Goal: Task Accomplishment & Management: Manage account settings

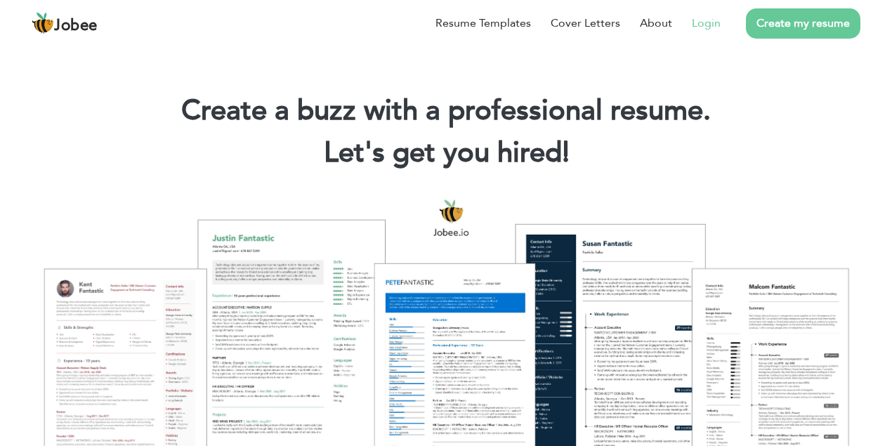
click at [697, 22] on link "Login" at bounding box center [706, 23] width 29 height 17
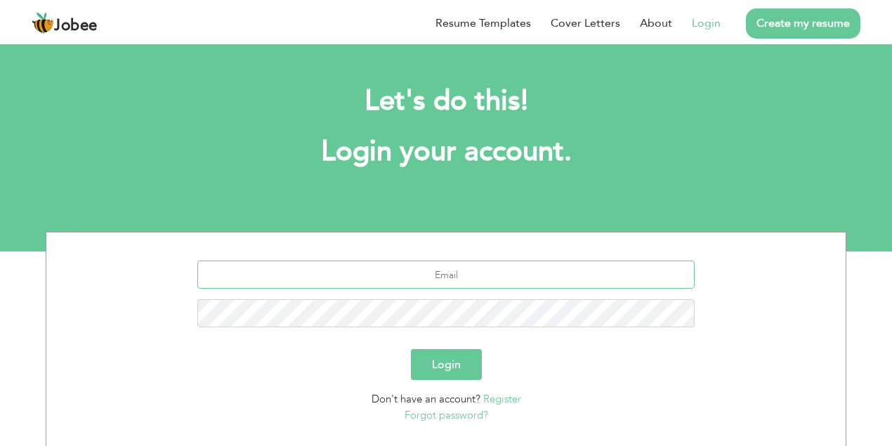
click at [483, 274] on input "text" at bounding box center [446, 275] width 498 height 28
type input "[EMAIL_ADDRESS][DOMAIN_NAME]"
click at [411, 349] on button "Login" at bounding box center [446, 364] width 71 height 31
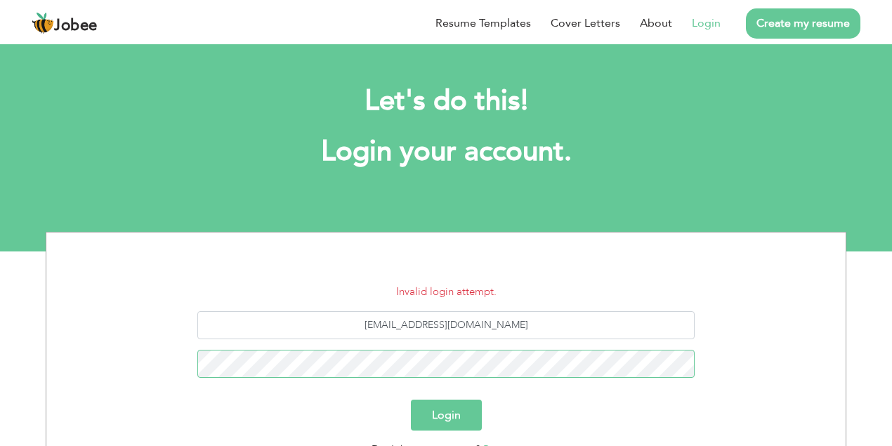
click at [411, 400] on button "Login" at bounding box center [446, 415] width 71 height 31
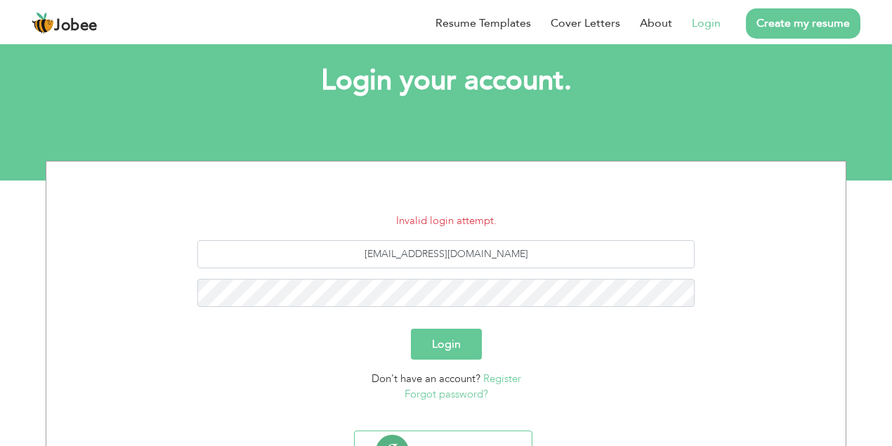
scroll to position [137, 0]
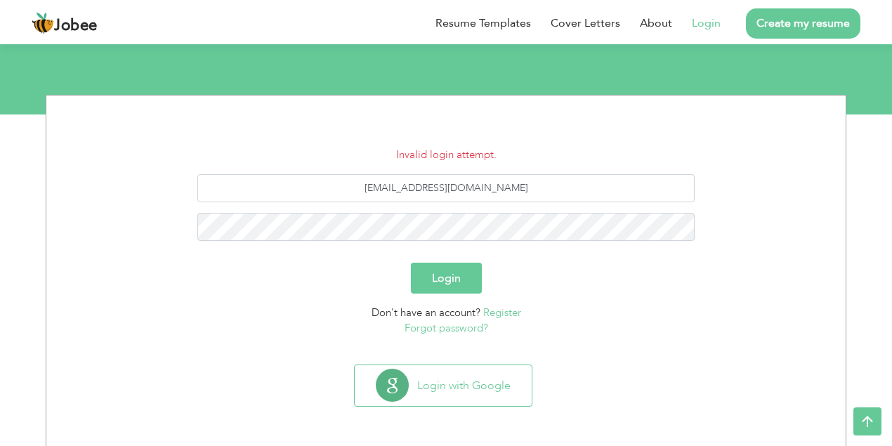
click at [438, 326] on link "Forgot password?" at bounding box center [447, 328] width 84 height 14
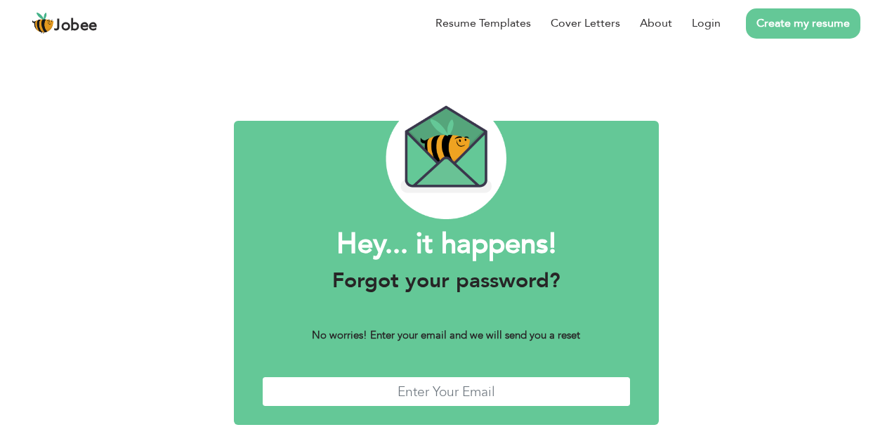
click at [468, 396] on input "text" at bounding box center [446, 391] width 369 height 30
type input "mianramzan.official@gmail.com"
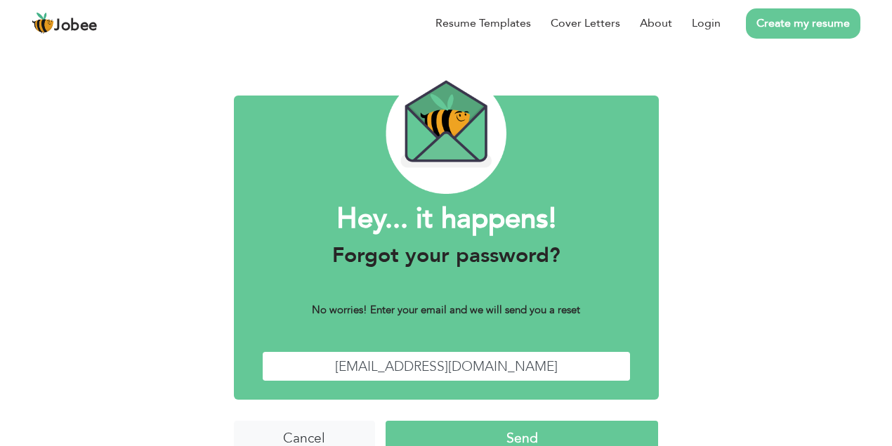
scroll to position [51, 0]
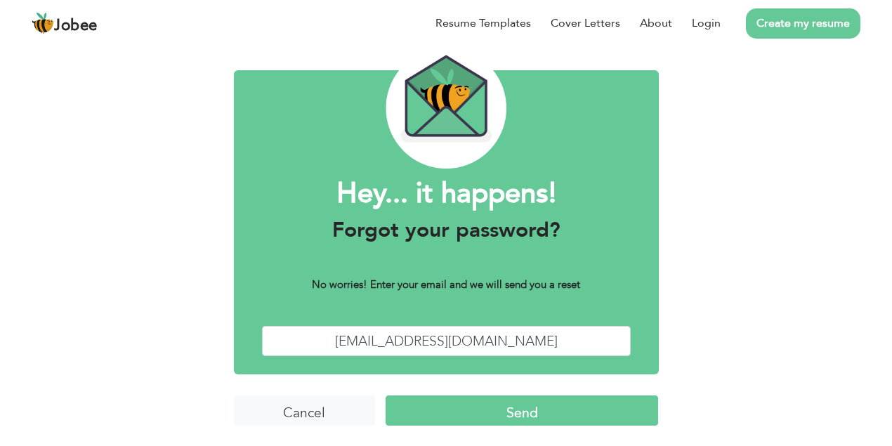
click at [532, 420] on input "Send" at bounding box center [522, 410] width 273 height 30
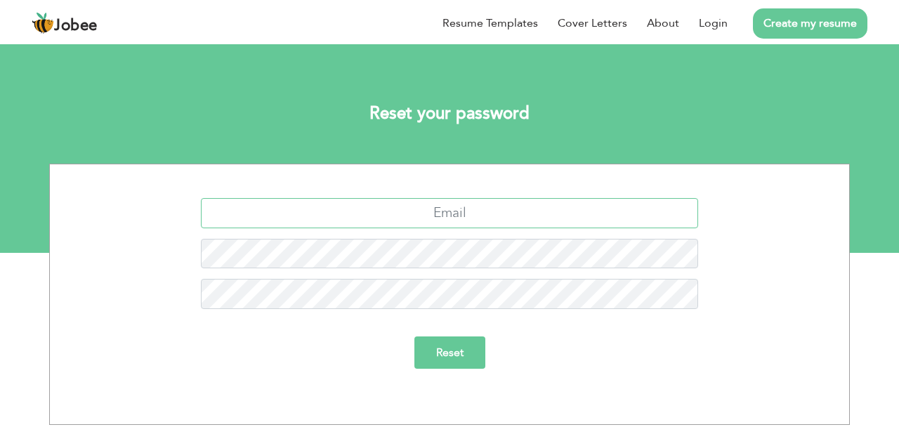
click at [461, 218] on input "text" at bounding box center [450, 213] width 498 height 30
type input "mianramzan.official@gmail.com"
click at [414, 336] on input "Reset" at bounding box center [449, 352] width 71 height 32
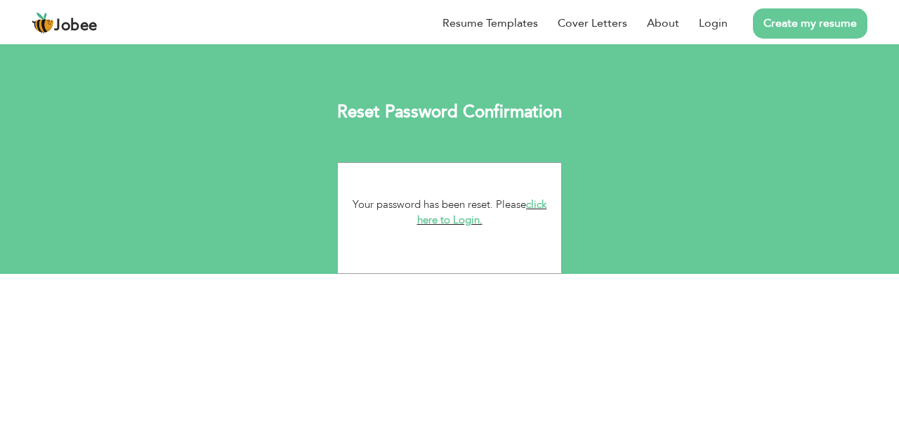
click at [544, 208] on link "click here to Login." at bounding box center [482, 212] width 130 height 30
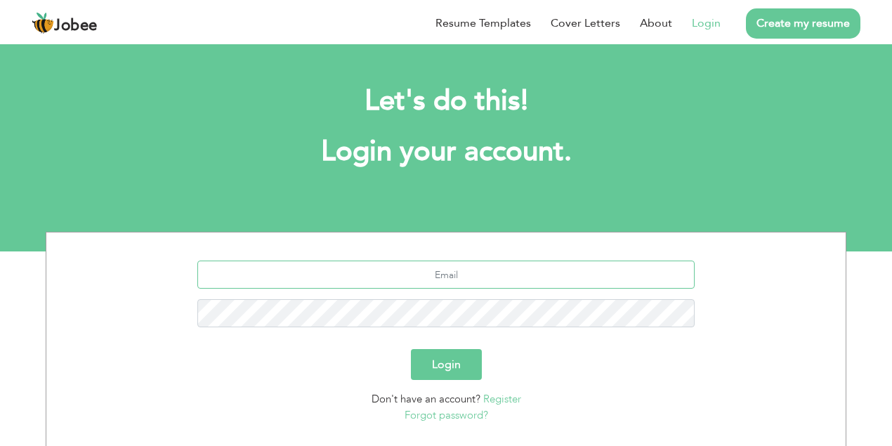
click at [424, 287] on input "text" at bounding box center [446, 275] width 498 height 28
type input "mianramzan.official@gmail.com"
click at [411, 349] on button "Login" at bounding box center [446, 364] width 71 height 31
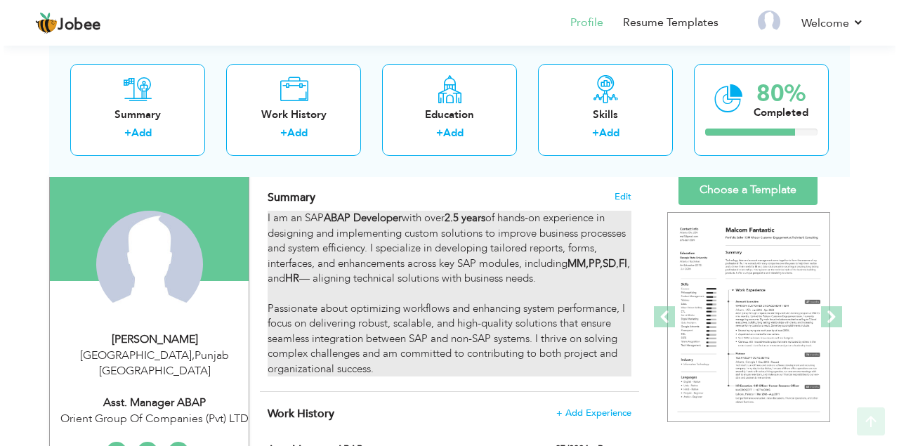
scroll to position [187, 0]
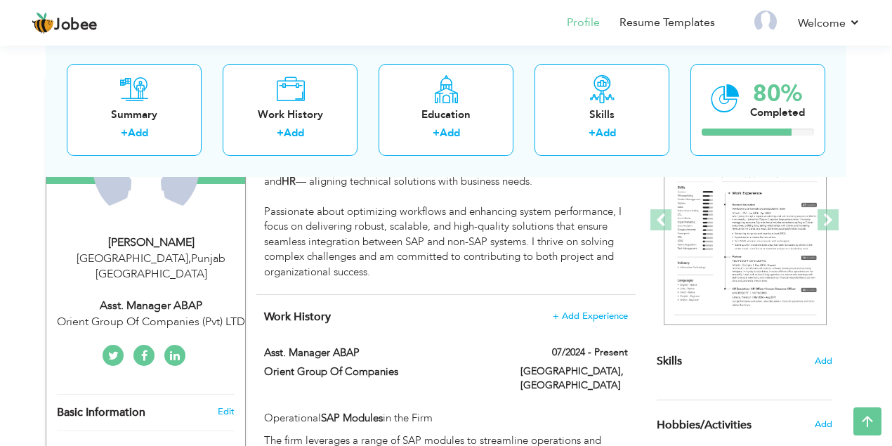
click at [150, 259] on div "Lahore , Punjab Pakistan" at bounding box center [151, 267] width 188 height 32
type input "[DEMOGRAPHIC_DATA]"
type input "Ramzan"
type input "03054448275"
select select "number:166"
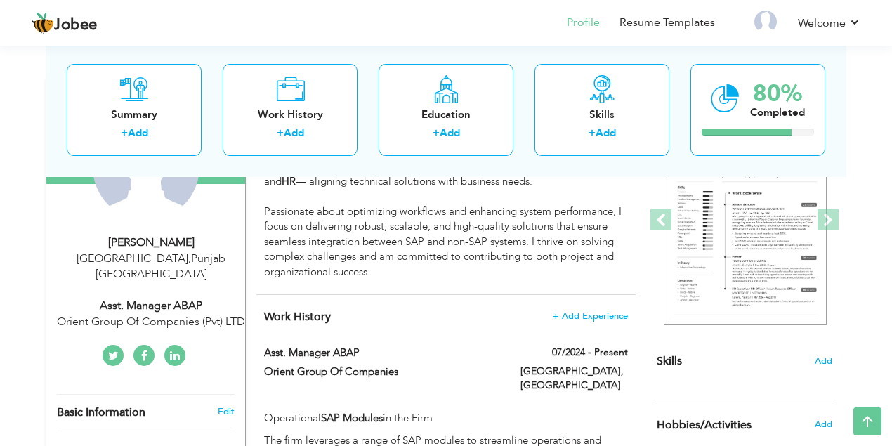
type input "[GEOGRAPHIC_DATA]"
select select "number:5"
type input "Orient Group Of Companies (Pvt) LTD"
type input "Asst. Manager ABAP"
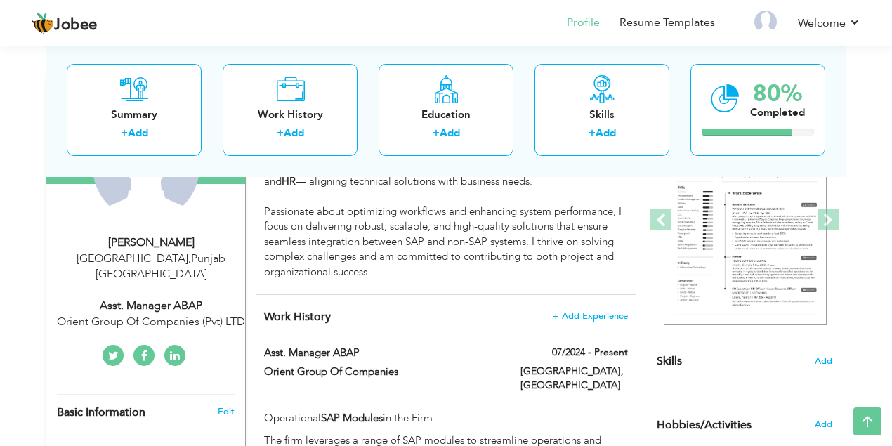
type input "https://www.linkedin.com/in/muhammad-ramzan-957631155/"
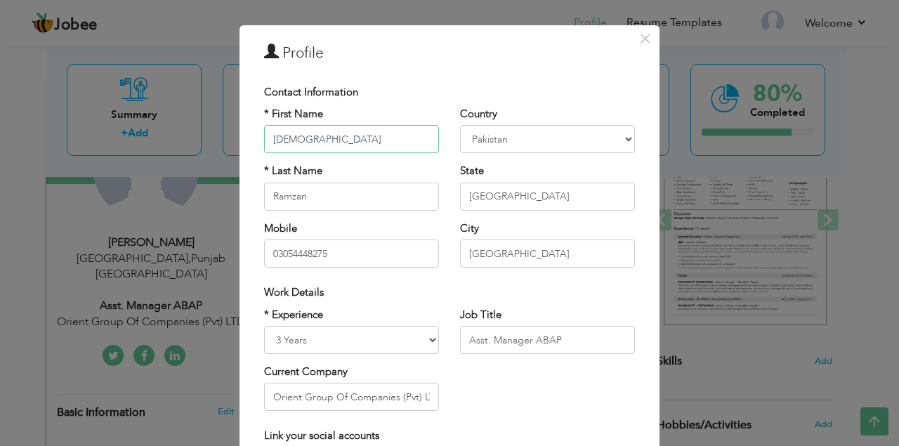
scroll to position [0, 0]
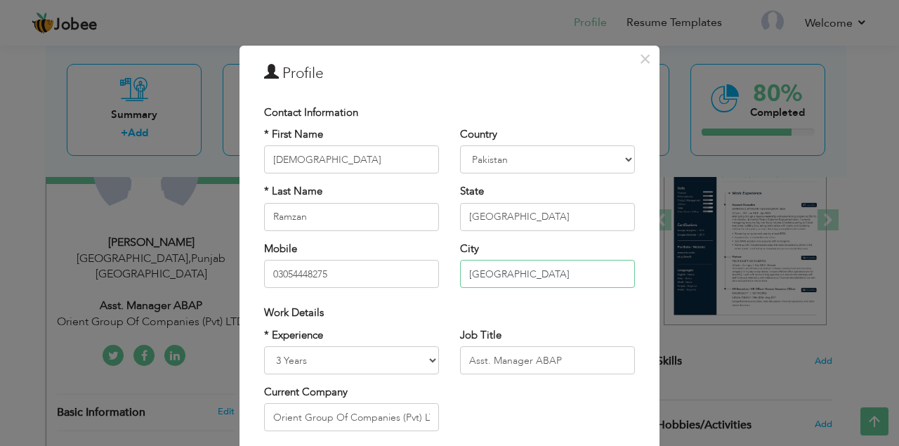
drag, startPoint x: 515, startPoint y: 274, endPoint x: 433, endPoint y: 274, distance: 82.2
click at [433, 274] on div "* First Name Muhammad * Last Name Ramzan Mobile 03054448275 Country Afghanistan…" at bounding box center [450, 212] width 392 height 171
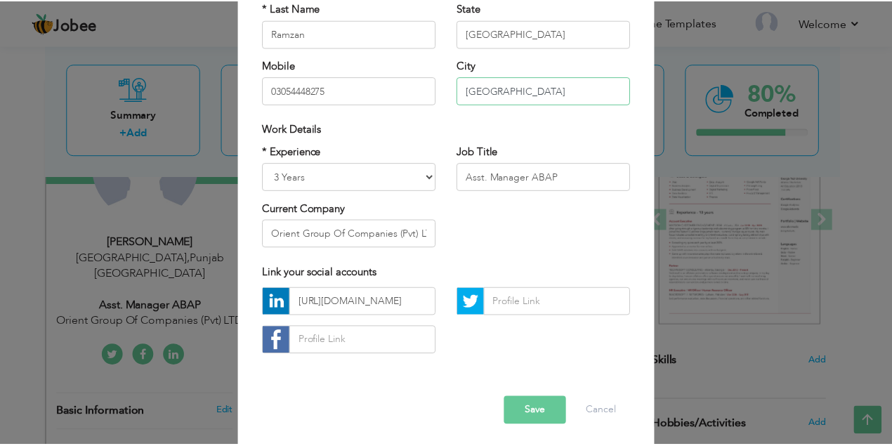
scroll to position [187, 0]
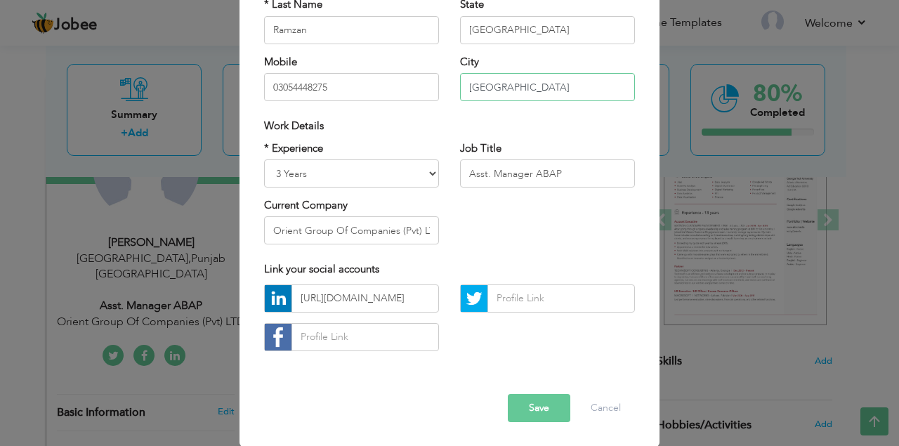
type input "[GEOGRAPHIC_DATA]"
click at [522, 416] on button "Save" at bounding box center [539, 408] width 63 height 28
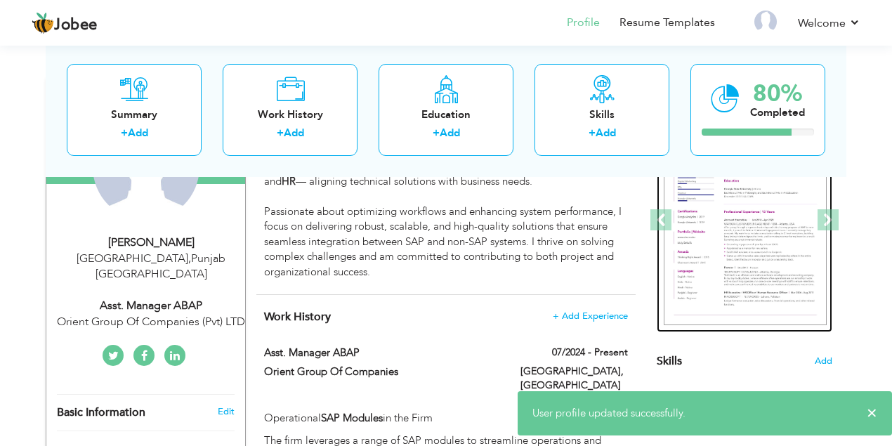
click at [644, 212] on img at bounding box center [562, 220] width 163 height 211
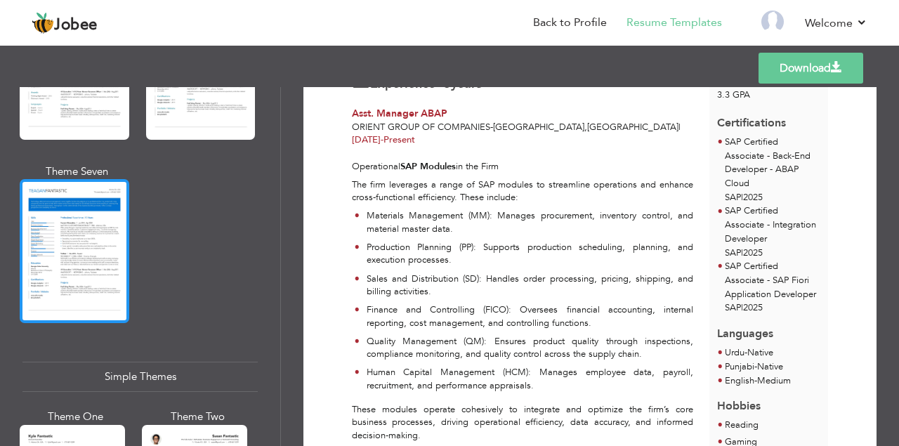
scroll to position [2481, 0]
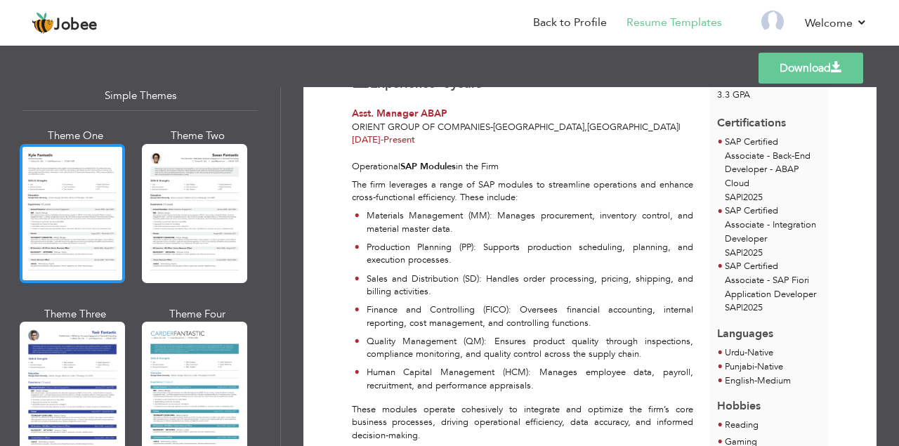
click at [60, 199] on div at bounding box center [72, 213] width 105 height 139
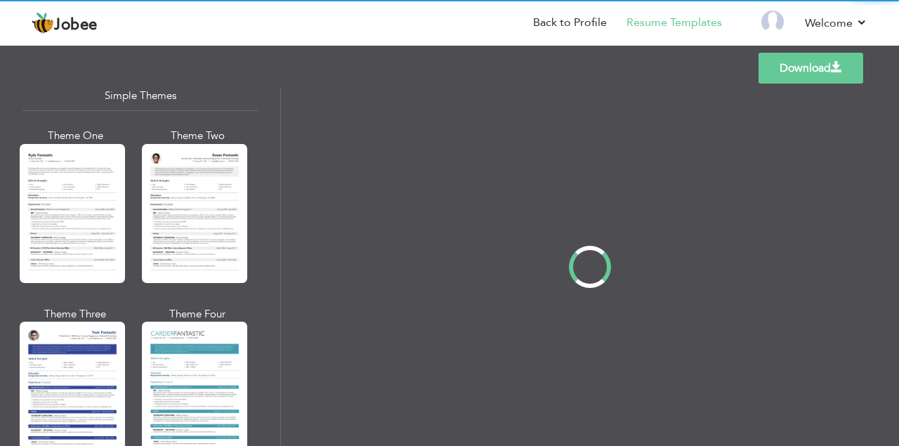
scroll to position [0, 0]
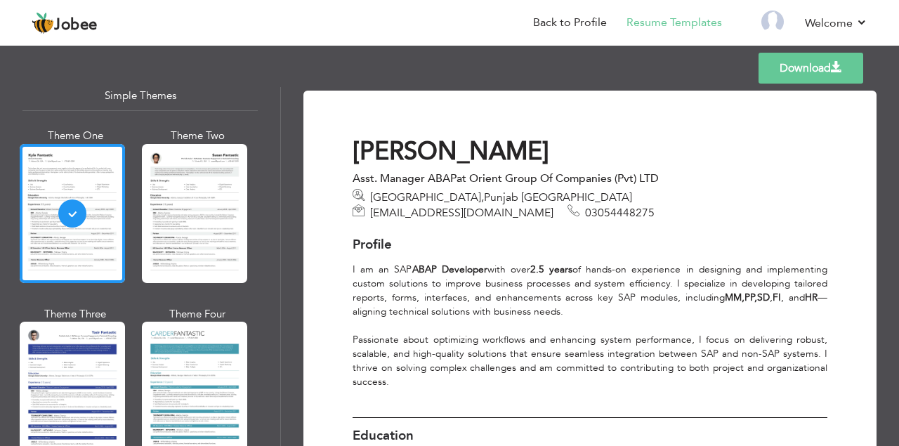
click at [834, 72] on span at bounding box center [836, 67] width 11 height 11
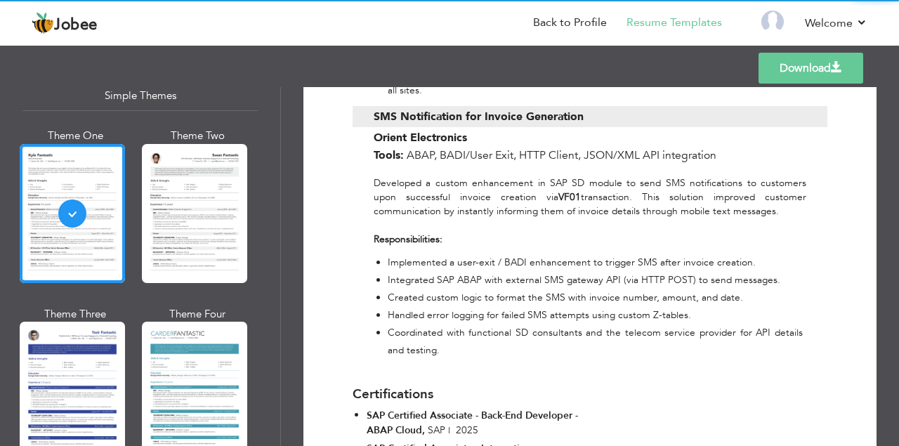
scroll to position [3125, 0]
